Goal: Navigation & Orientation: Find specific page/section

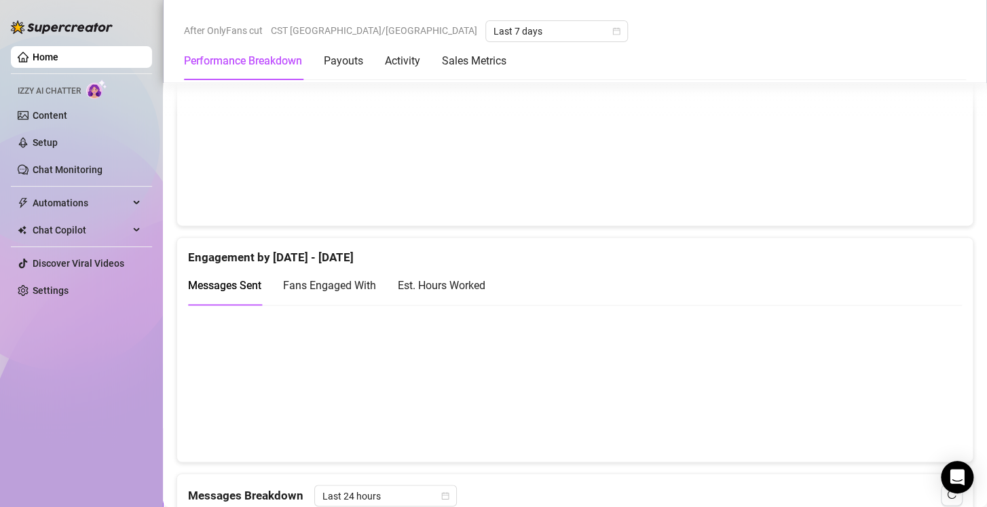
scroll to position [781, 0]
click at [476, 285] on div "Est. Hours Worked" at bounding box center [442, 284] width 88 height 17
